Goal: Entertainment & Leisure: Consume media (video, audio)

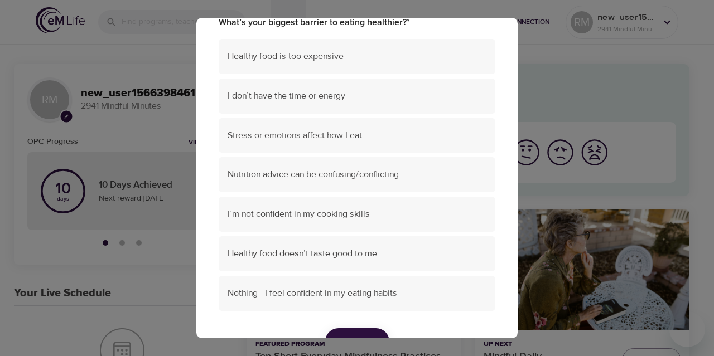
scroll to position [93, 0]
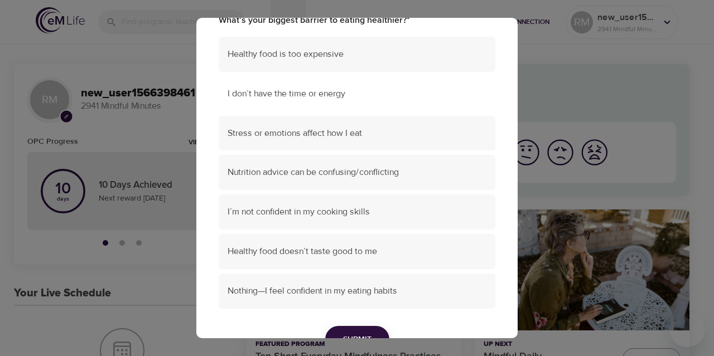
click at [264, 94] on span "I don’t have the time or energy" at bounding box center [357, 94] width 259 height 13
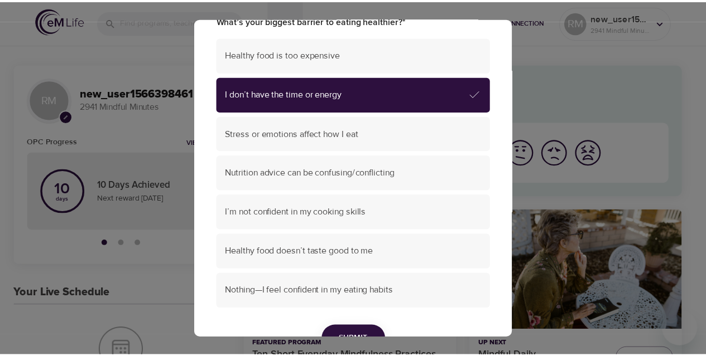
scroll to position [155, 0]
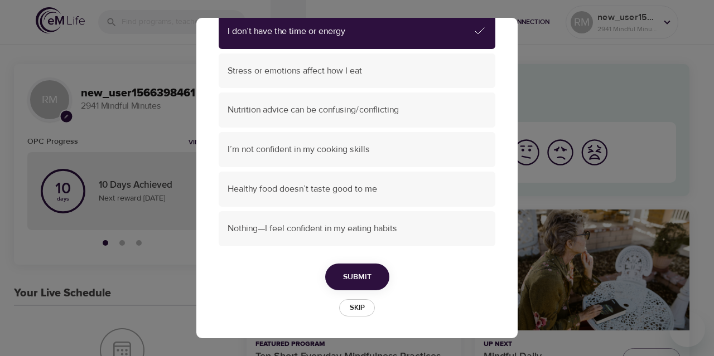
click at [346, 274] on span "Submit" at bounding box center [357, 278] width 28 height 14
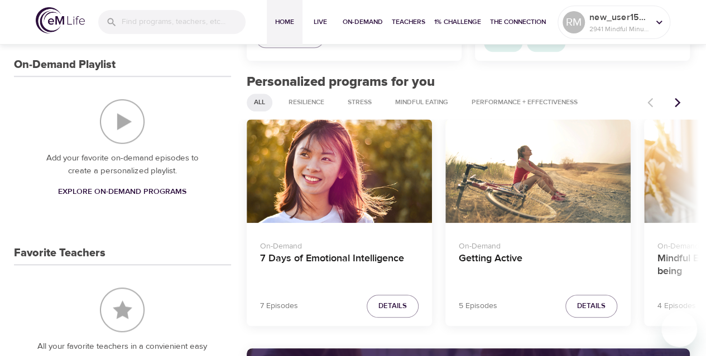
scroll to position [404, 0]
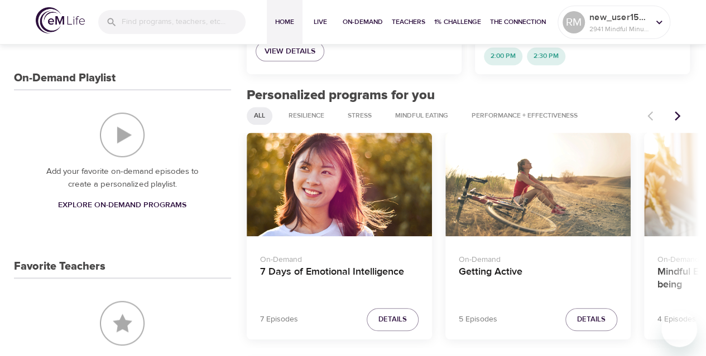
click at [138, 202] on span "Explore On-Demand Programs" at bounding box center [122, 206] width 128 height 14
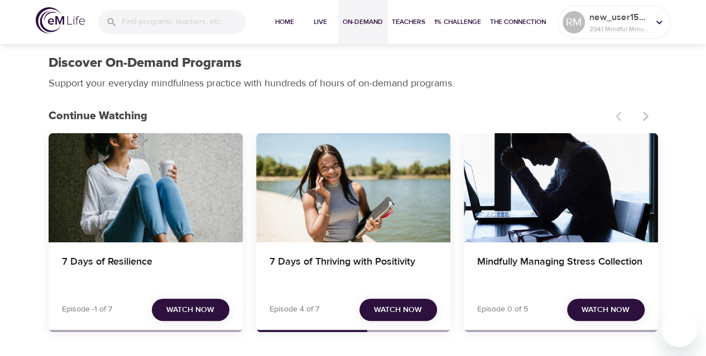
click at [392, 310] on span "Watch Now" at bounding box center [398, 310] width 48 height 14
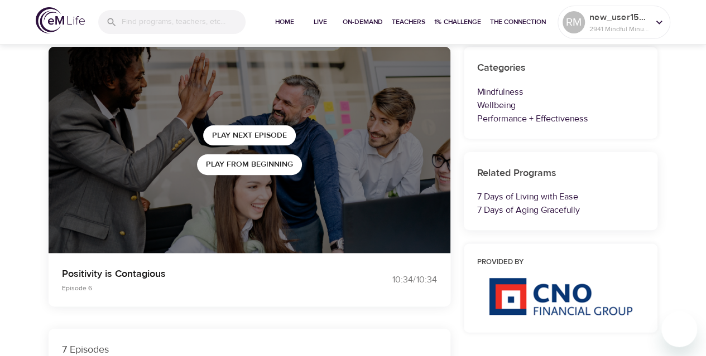
scroll to position [104, 0]
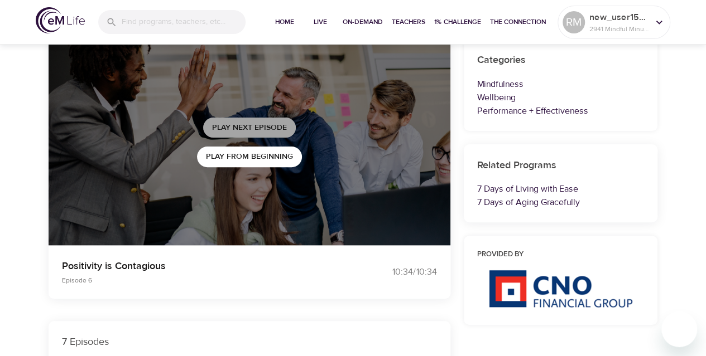
click at [244, 127] on span "Play Next Episode" at bounding box center [249, 128] width 75 height 14
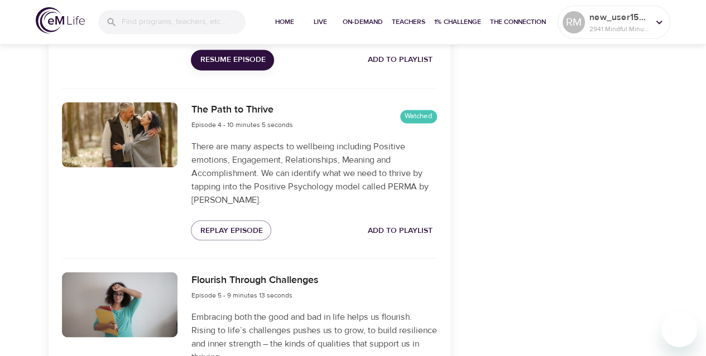
scroll to position [859, 0]
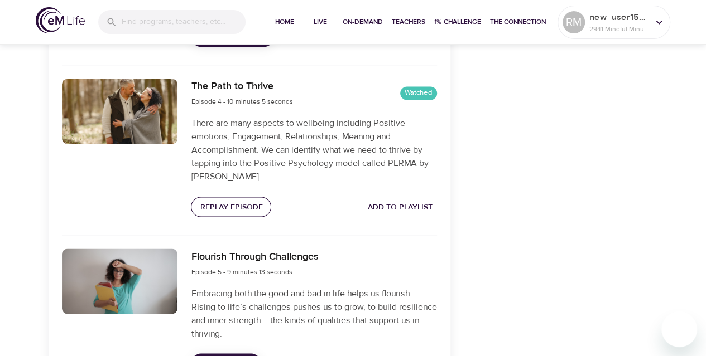
click at [230, 210] on span "Replay Episode" at bounding box center [231, 207] width 62 height 14
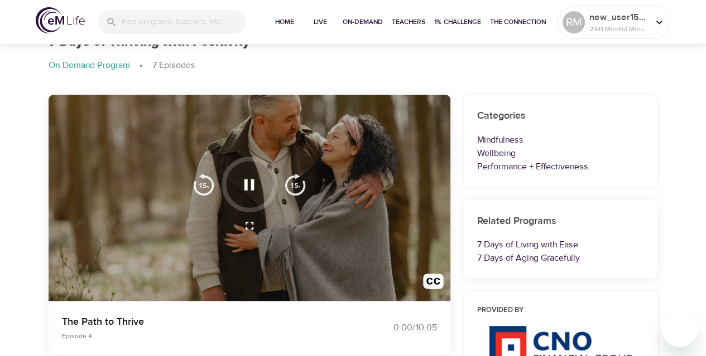
scroll to position [0, 0]
